Goal: Navigation & Orientation: Find specific page/section

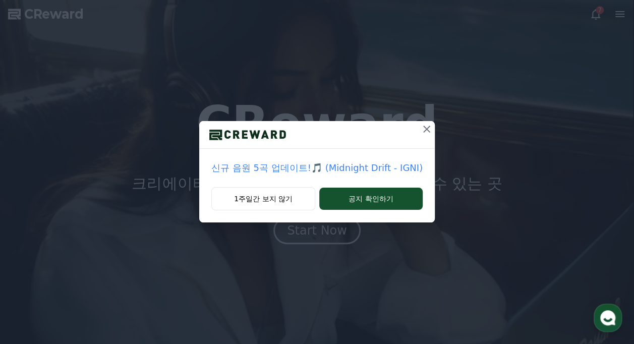
click at [418, 129] on button at bounding box center [426, 129] width 16 height 16
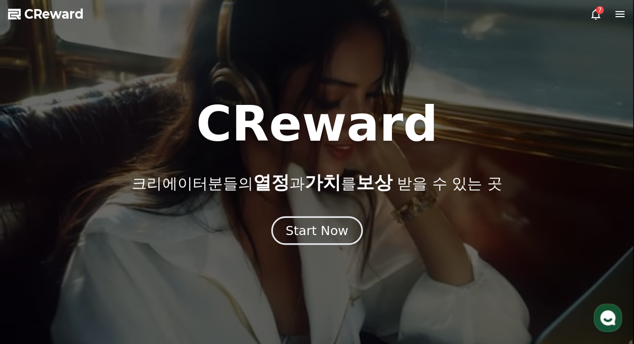
click at [314, 232] on div "Start Now" at bounding box center [316, 230] width 63 height 17
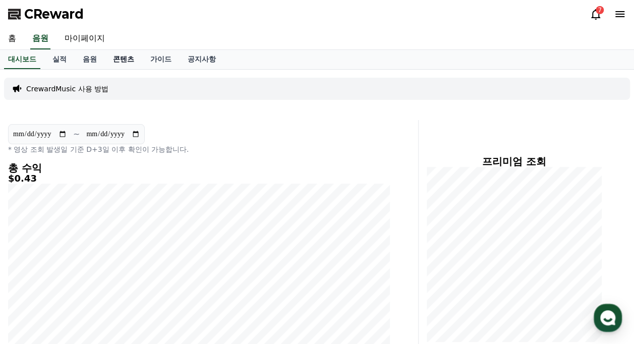
click at [127, 59] on link "콘텐츠" at bounding box center [123, 59] width 37 height 19
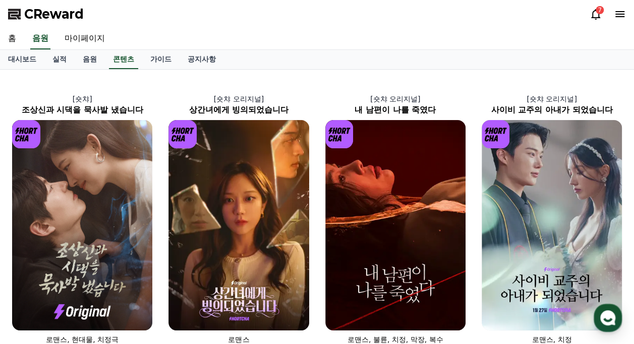
click at [592, 19] on icon at bounding box center [595, 14] width 12 height 12
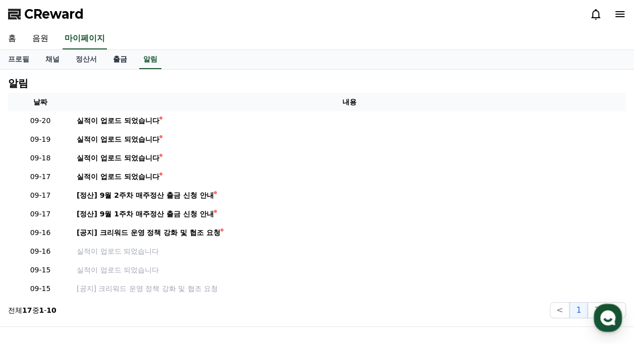
click at [116, 57] on link "출금" at bounding box center [120, 59] width 30 height 19
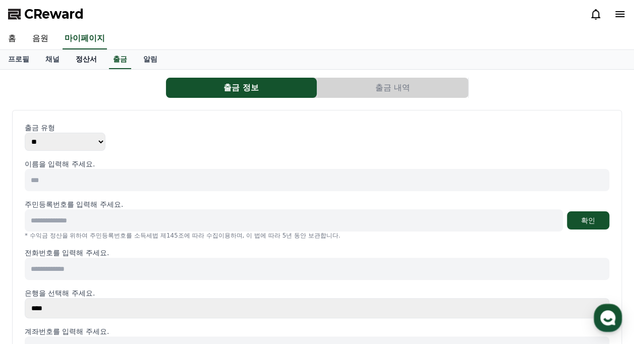
click at [79, 55] on link "정산서" at bounding box center [86, 59] width 37 height 19
